Goal: Information Seeking & Learning: Learn about a topic

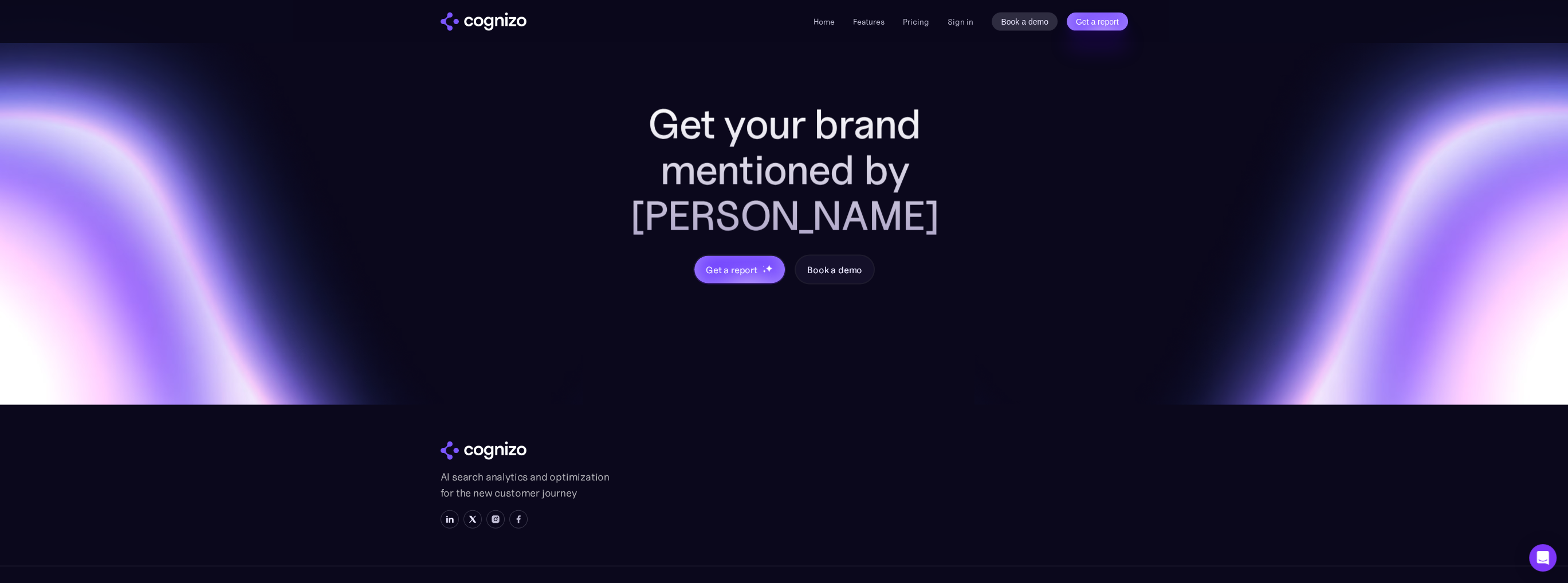
scroll to position [4428, 0]
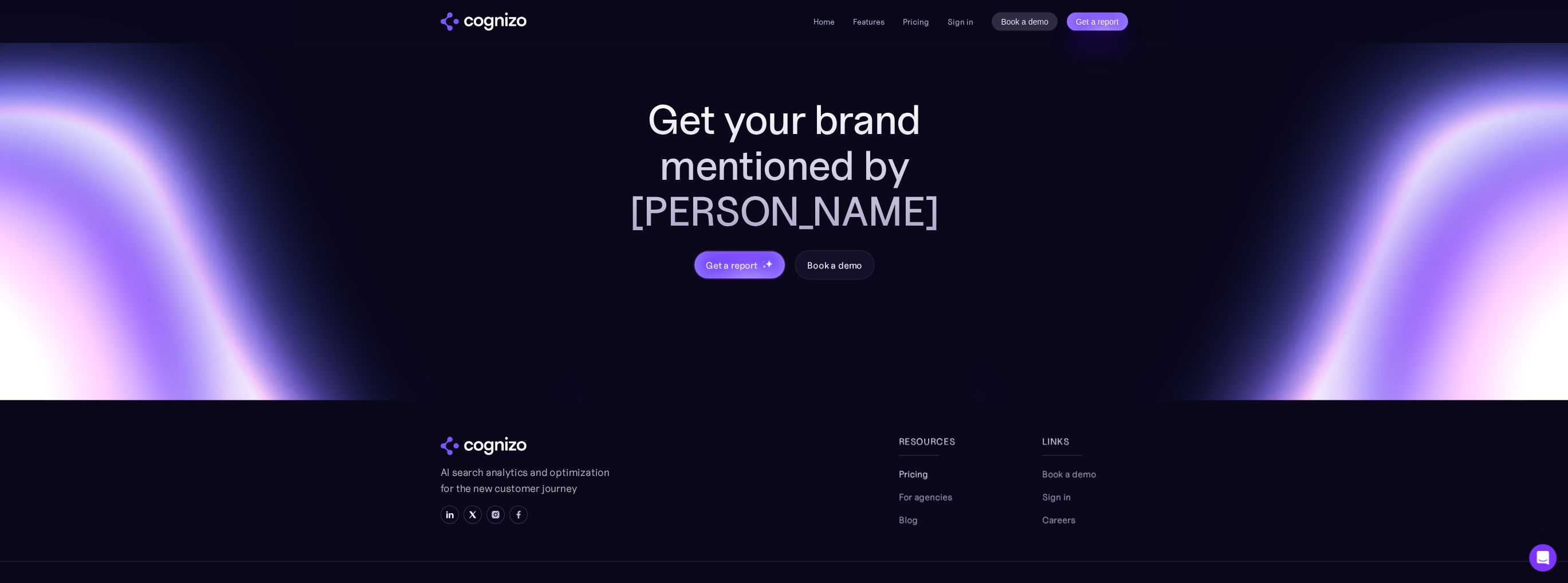
click at [903, 467] on link "Pricing" at bounding box center [914, 474] width 29 height 14
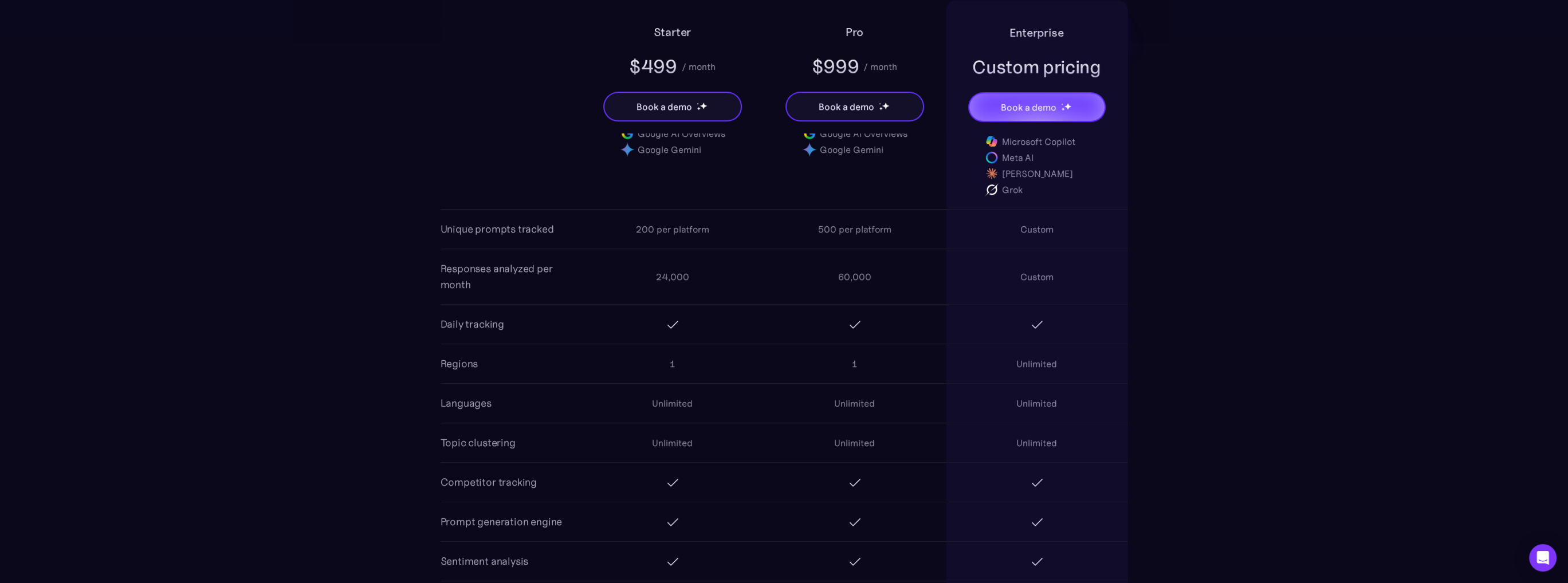
scroll to position [859, 0]
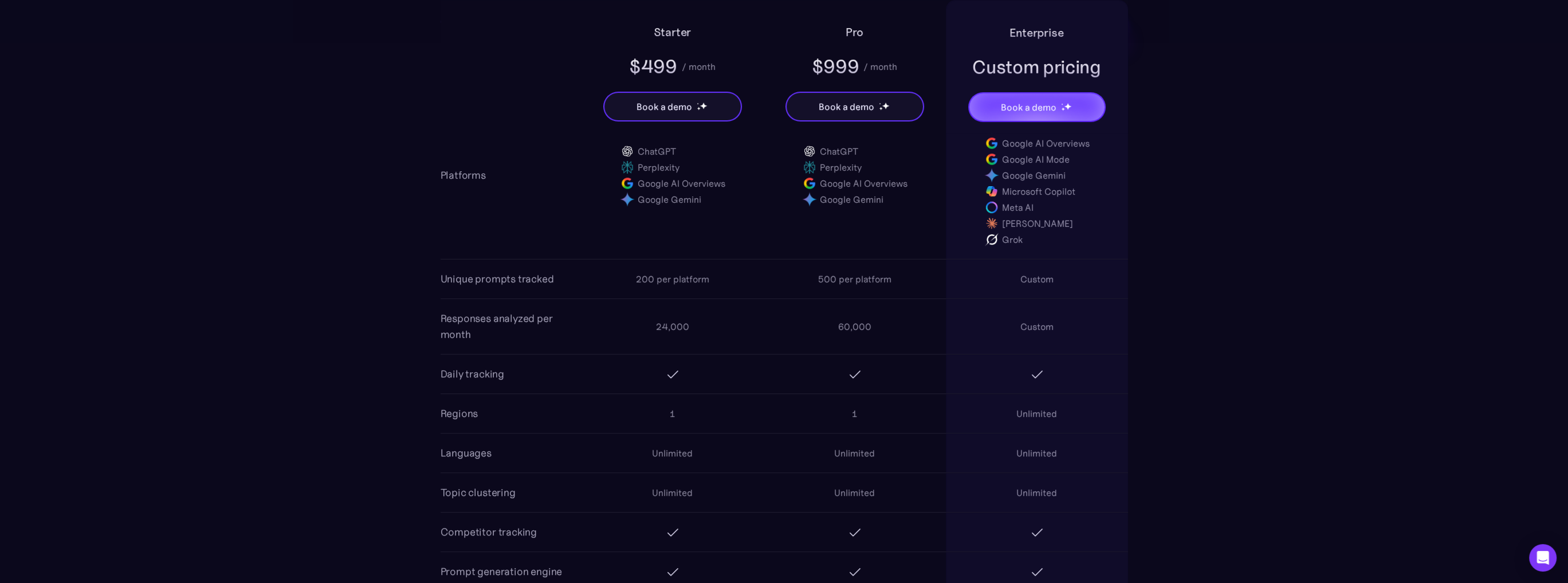
click at [453, 288] on div "Unique prompts tracked" at bounding box center [497, 279] width 114 height 39
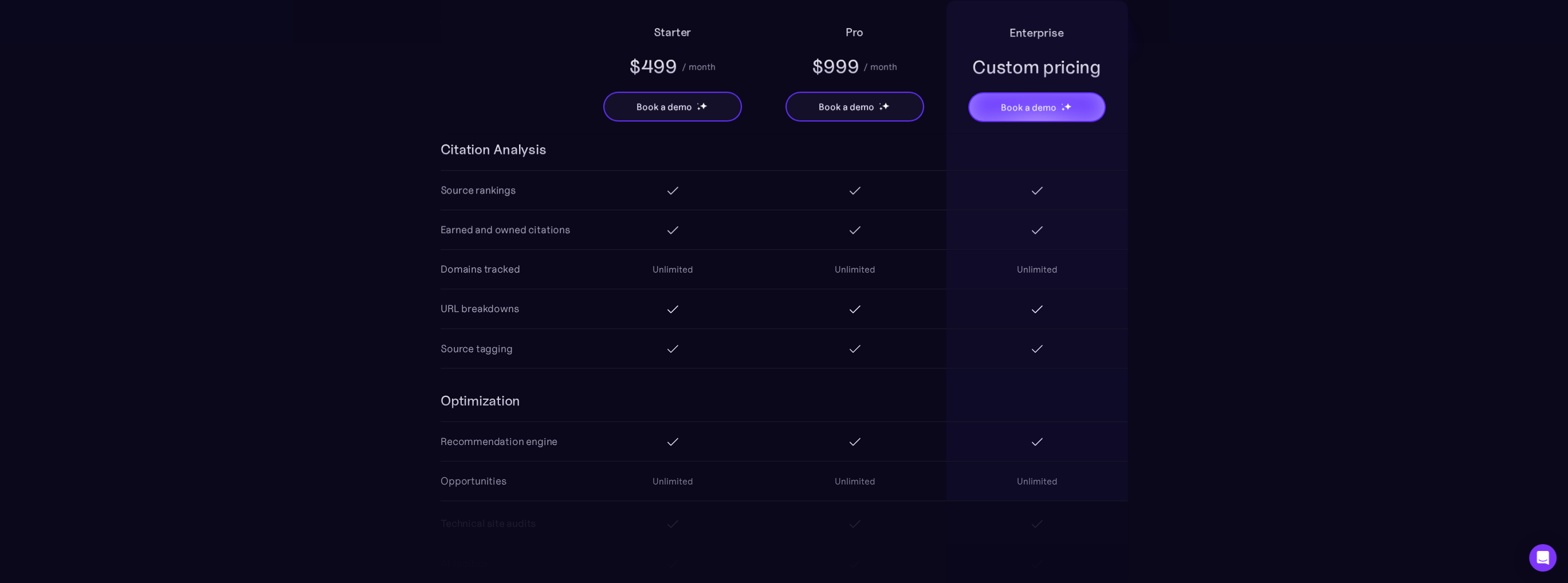
scroll to position [1546, 0]
